Goal: Understand process/instructions: Learn how to perform a task or action

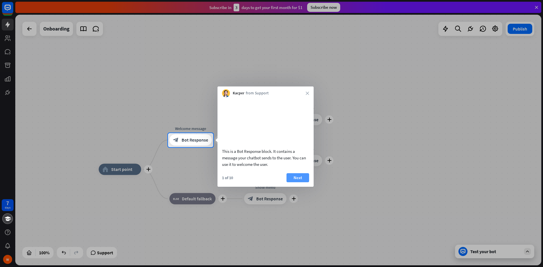
click at [291, 182] on button "Next" at bounding box center [298, 177] width 23 height 9
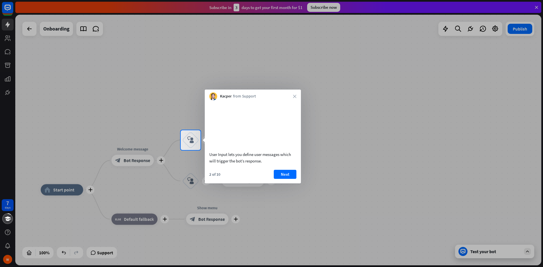
click at [291, 179] on button "Next" at bounding box center [285, 174] width 23 height 9
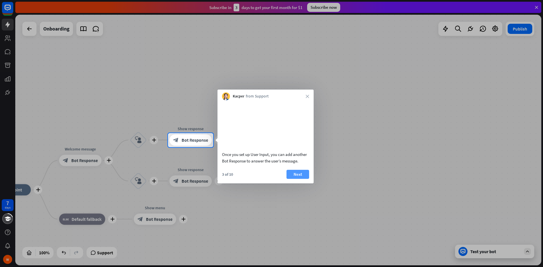
click at [290, 179] on button "Next" at bounding box center [298, 174] width 23 height 9
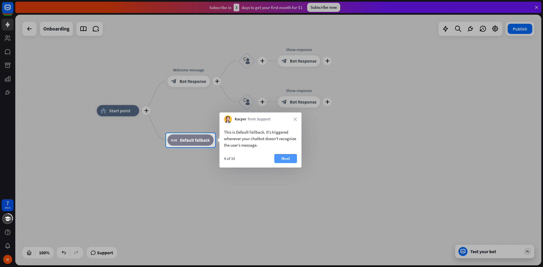
click at [281, 158] on button "Next" at bounding box center [285, 158] width 23 height 9
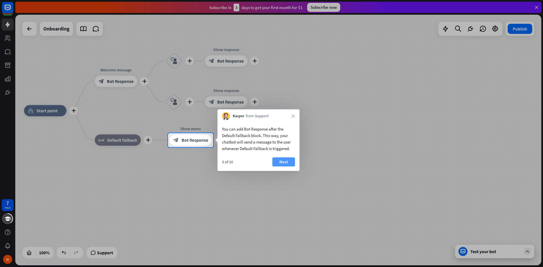
click at [281, 158] on button "Next" at bounding box center [283, 162] width 23 height 9
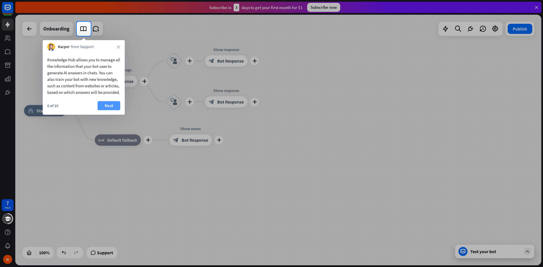
click at [110, 110] on button "Next" at bounding box center [109, 105] width 23 height 9
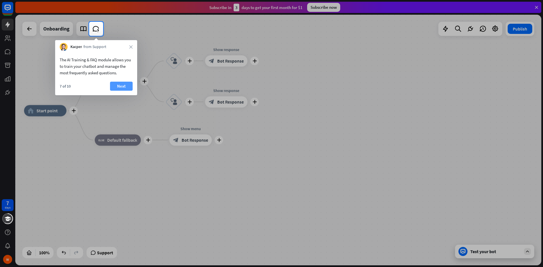
click at [116, 82] on button "Next" at bounding box center [121, 86] width 23 height 9
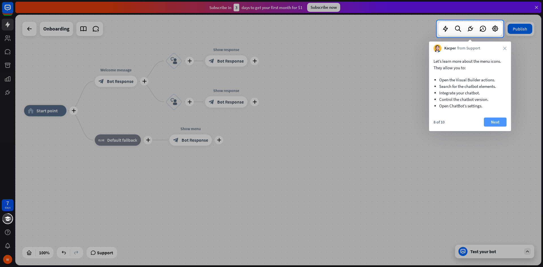
click at [497, 121] on button "Next" at bounding box center [495, 122] width 23 height 9
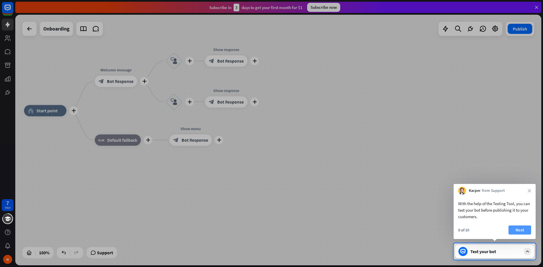
click at [523, 232] on button "Next" at bounding box center [520, 230] width 23 height 9
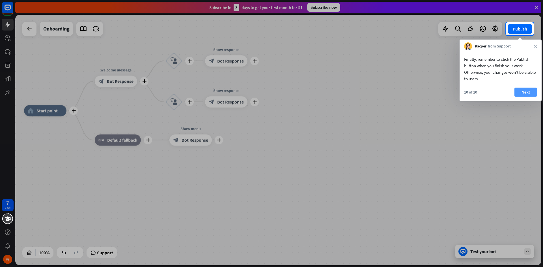
click at [525, 93] on button "Next" at bounding box center [526, 92] width 23 height 9
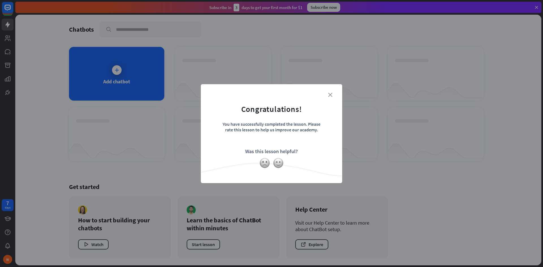
click at [331, 95] on icon "close" at bounding box center [330, 95] width 4 height 4
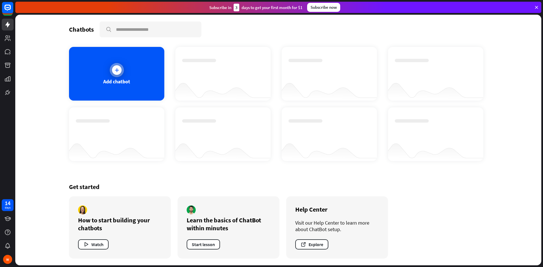
click at [127, 81] on div "Add chatbot" at bounding box center [116, 81] width 27 height 7
